Goal: Transaction & Acquisition: Purchase product/service

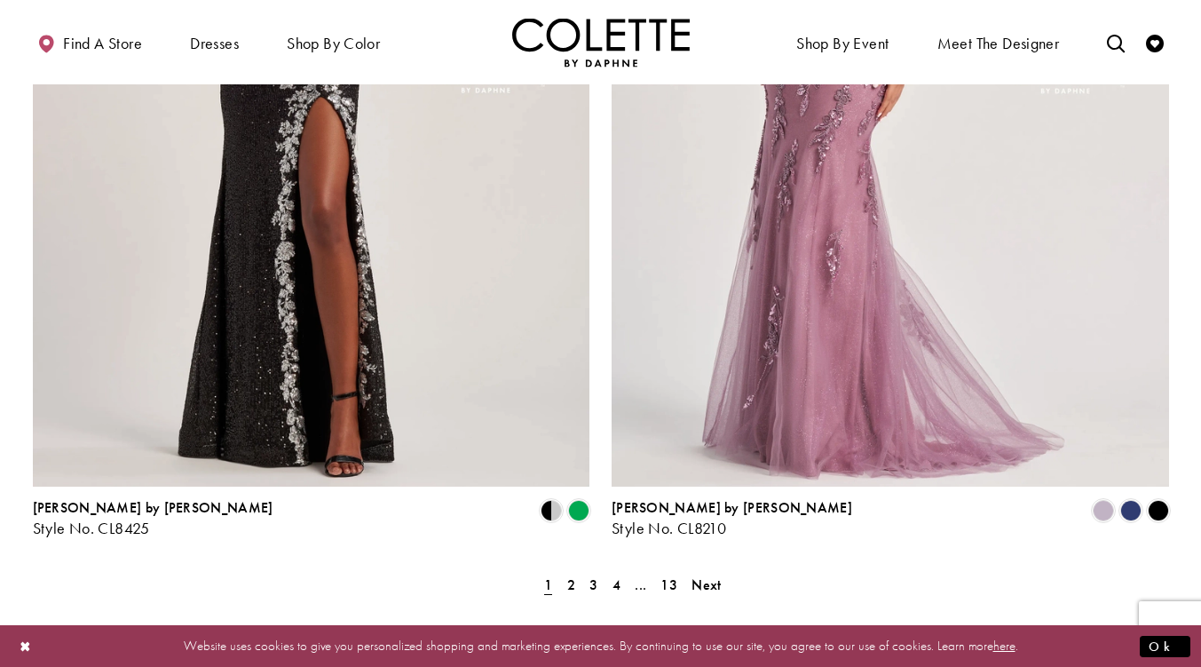
scroll to position [3123, 0]
click at [618, 574] on span "4" at bounding box center [617, 583] width 8 height 19
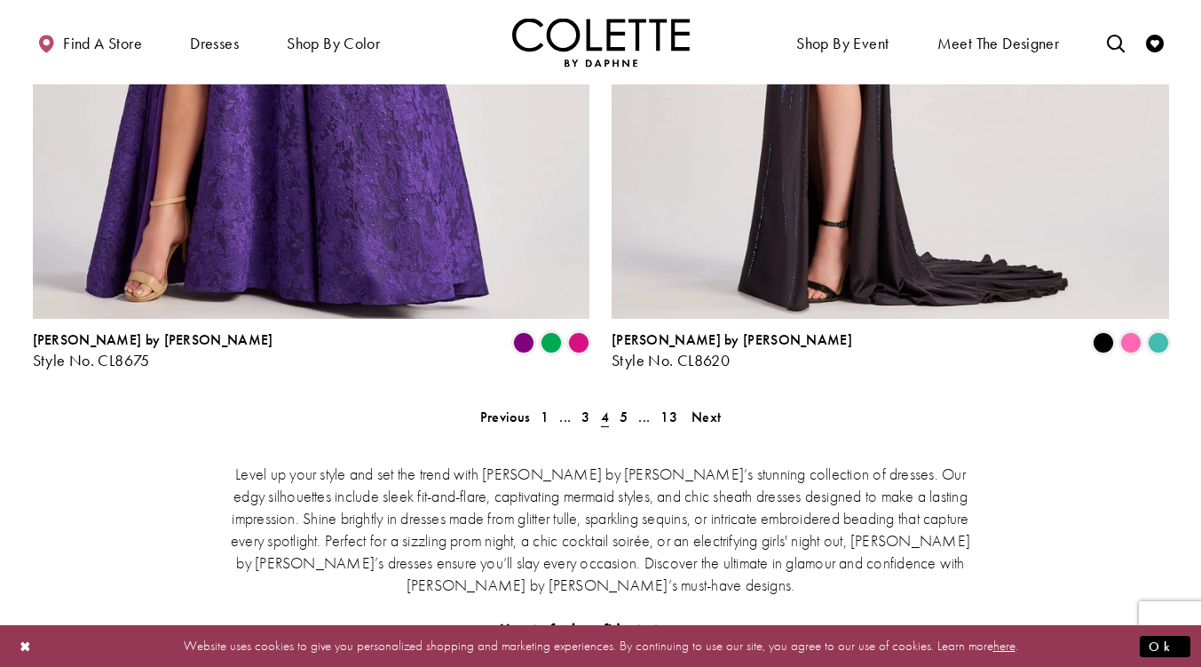
scroll to position [3297, 0]
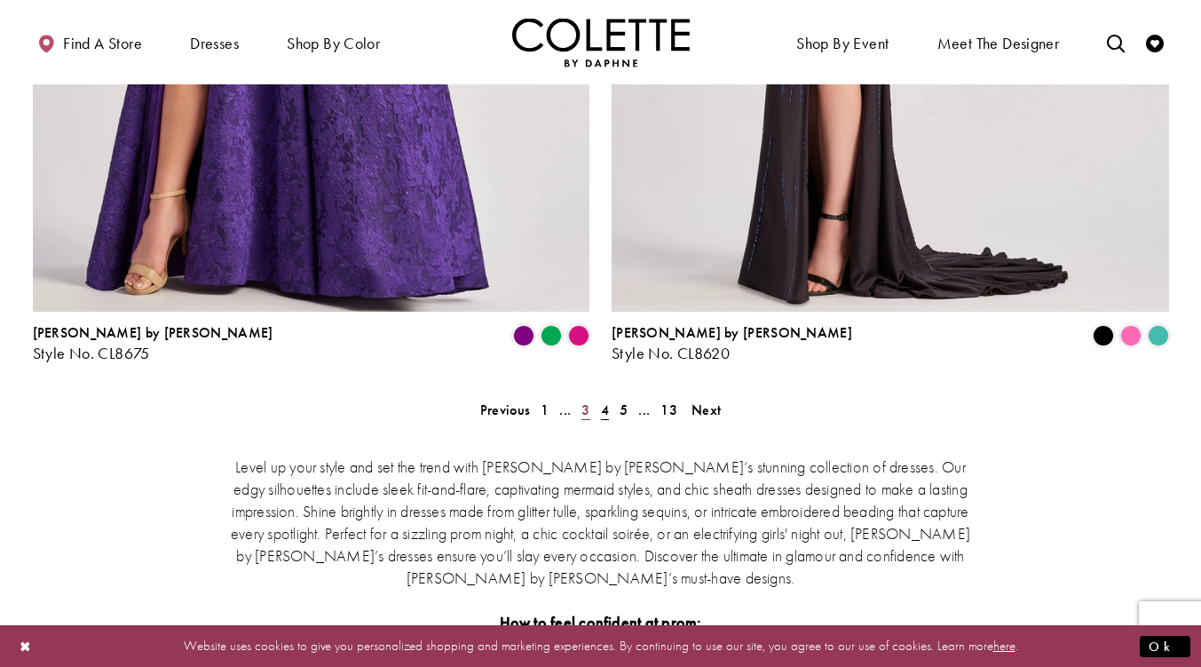
click at [581, 400] on span "3" at bounding box center [585, 409] width 8 height 19
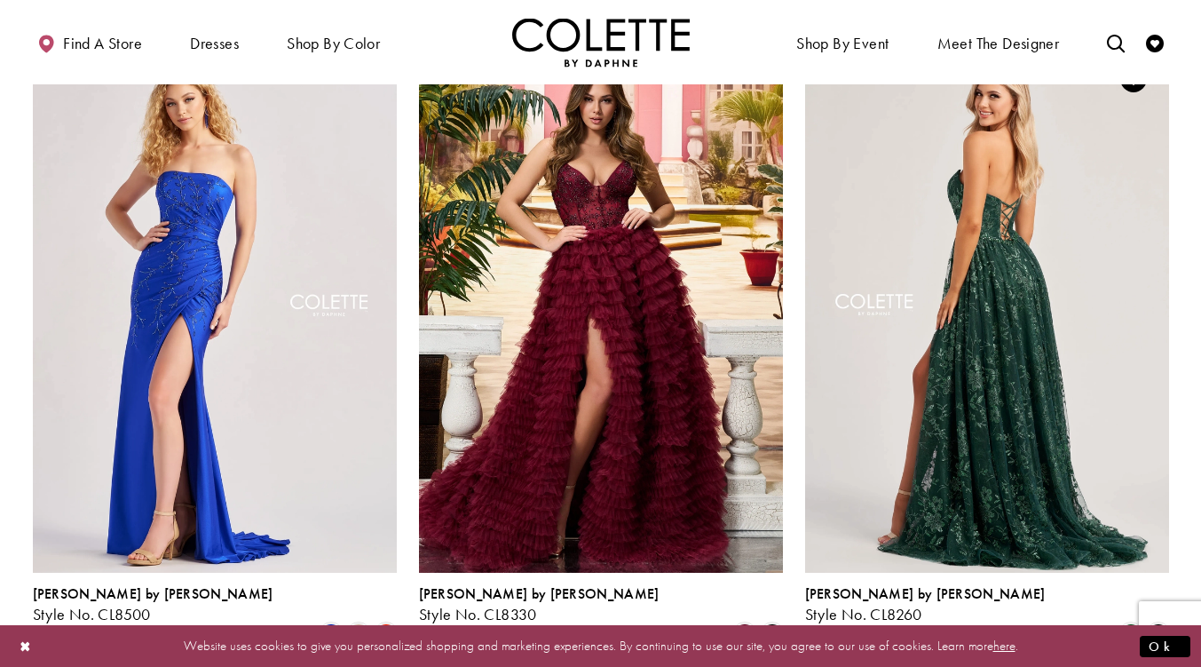
scroll to position [2114, 0]
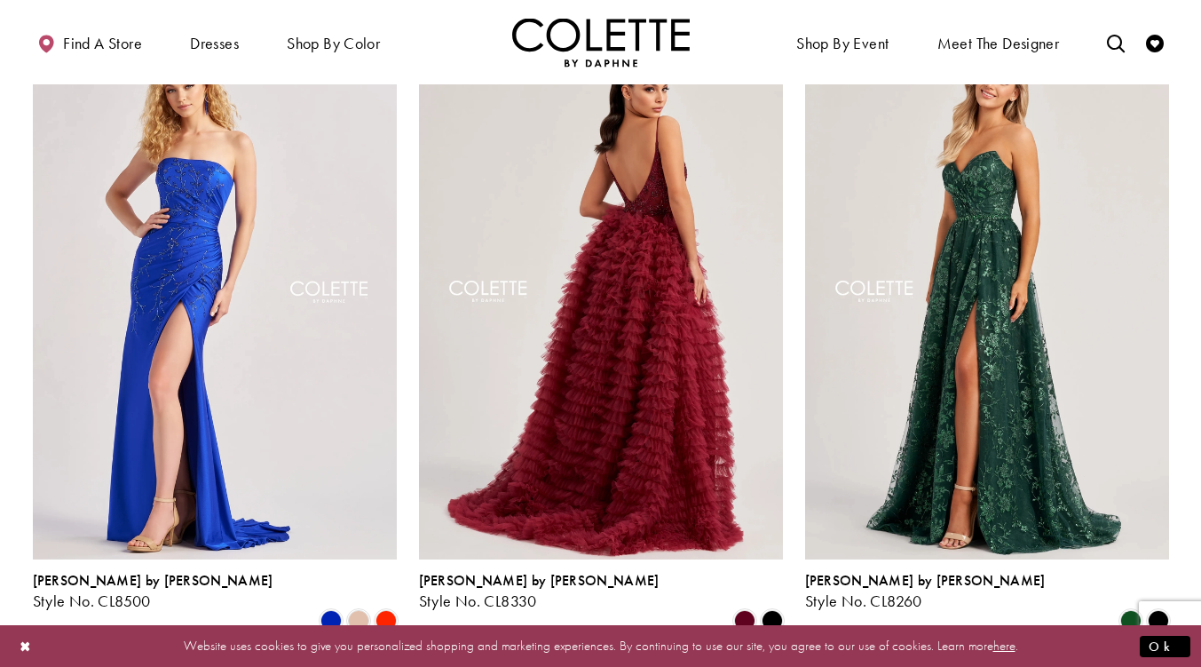
click at [645, 385] on img "Visit Colette by Daphne Style No. CL8330 Page" at bounding box center [601, 294] width 364 height 529
